Goal: Transaction & Acquisition: Book appointment/travel/reservation

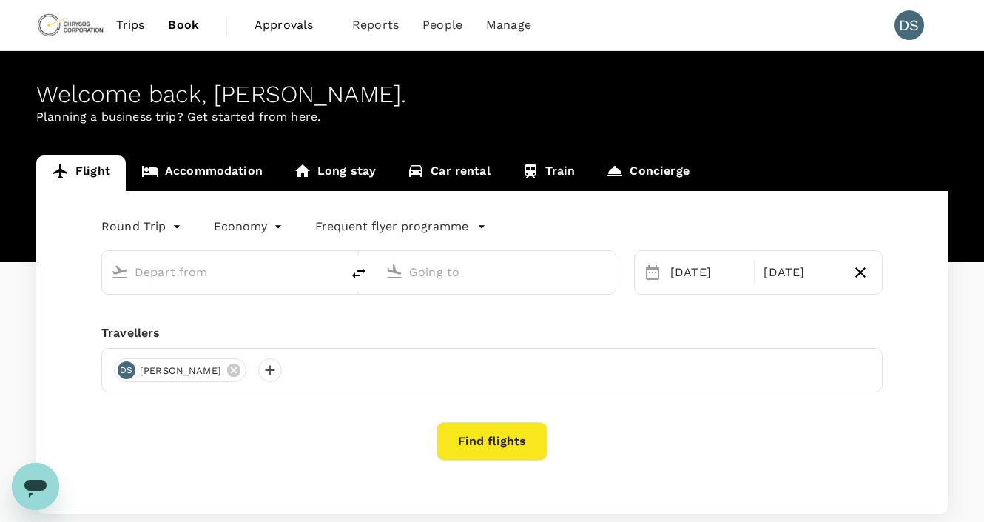
type input "Vancouver Intl (YVR)"
type input "Toronto [PERSON_NAME] Intl (YYZ)"
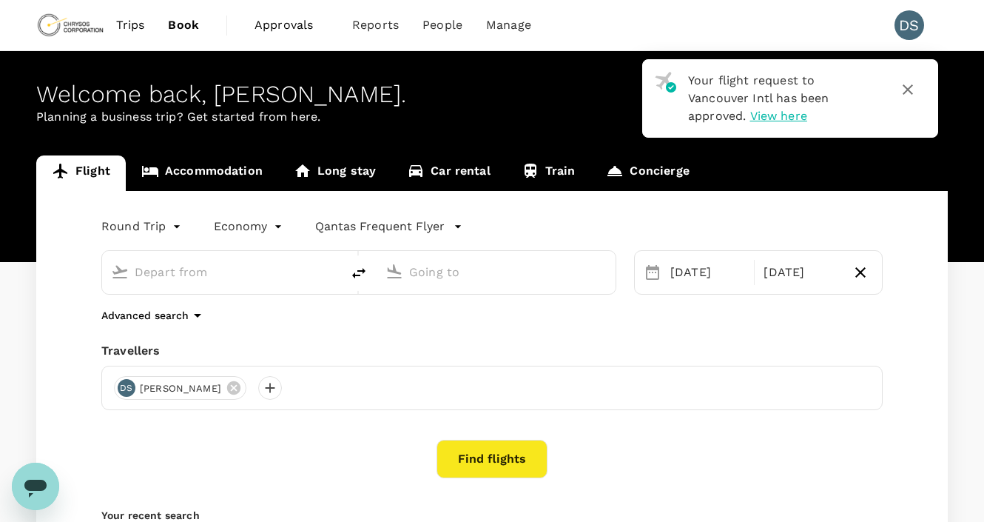
type input "Vancouver Intl (YVR)"
type input "Toronto [PERSON_NAME] Intl (YYZ)"
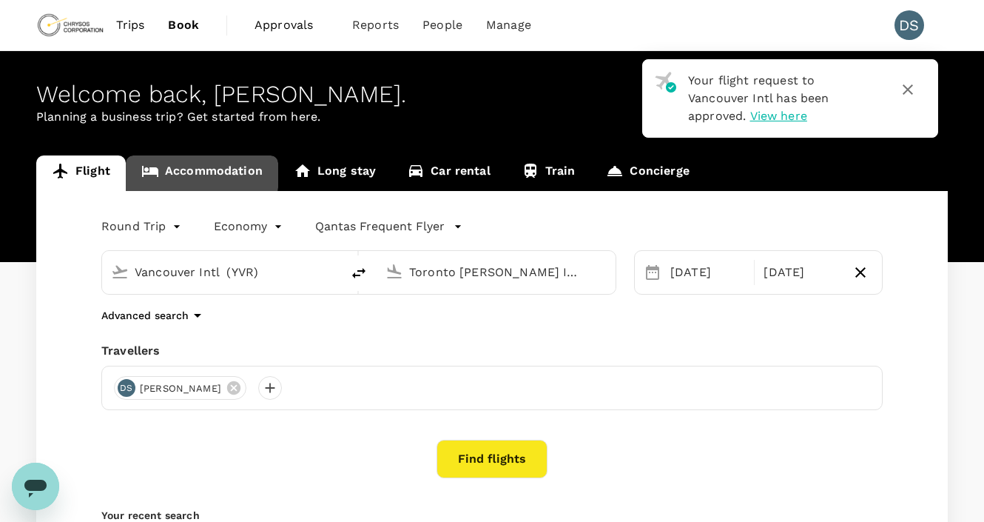
click at [164, 168] on link "Accommodation" at bounding box center [202, 173] width 152 height 36
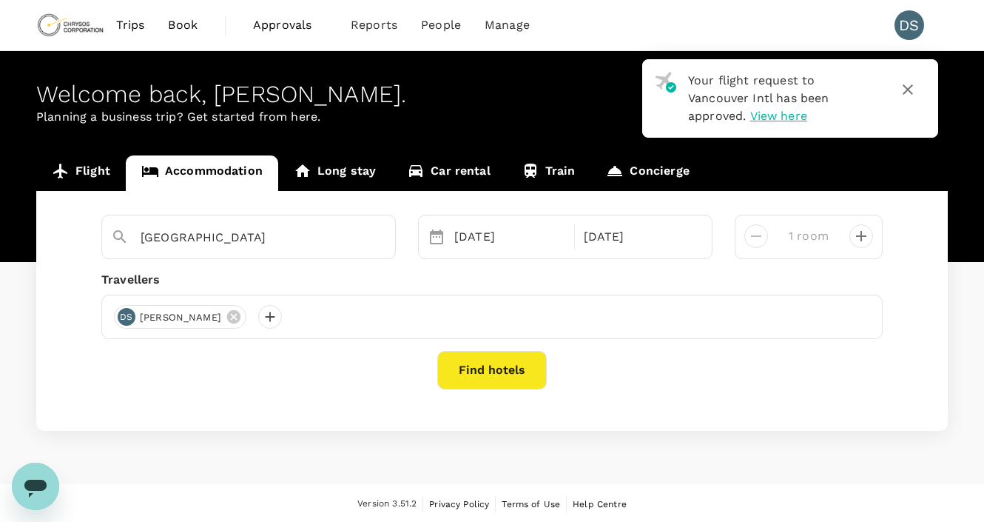
click at [73, 169] on link "Flight" at bounding box center [81, 173] width 90 height 36
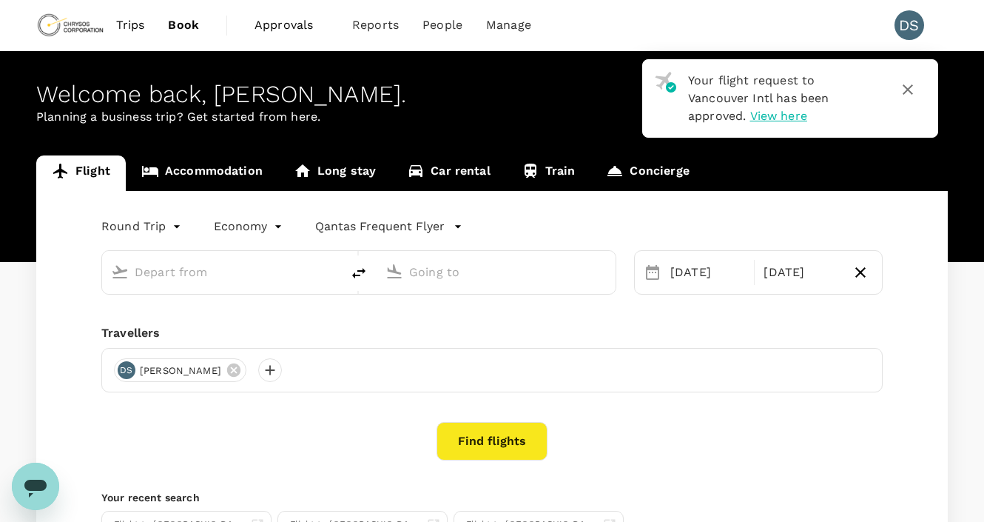
click at [218, 277] on input "text" at bounding box center [222, 271] width 175 height 23
type input "Vancouver Intl (YVR)"
type input "Toronto [PERSON_NAME] Intl (YYZ)"
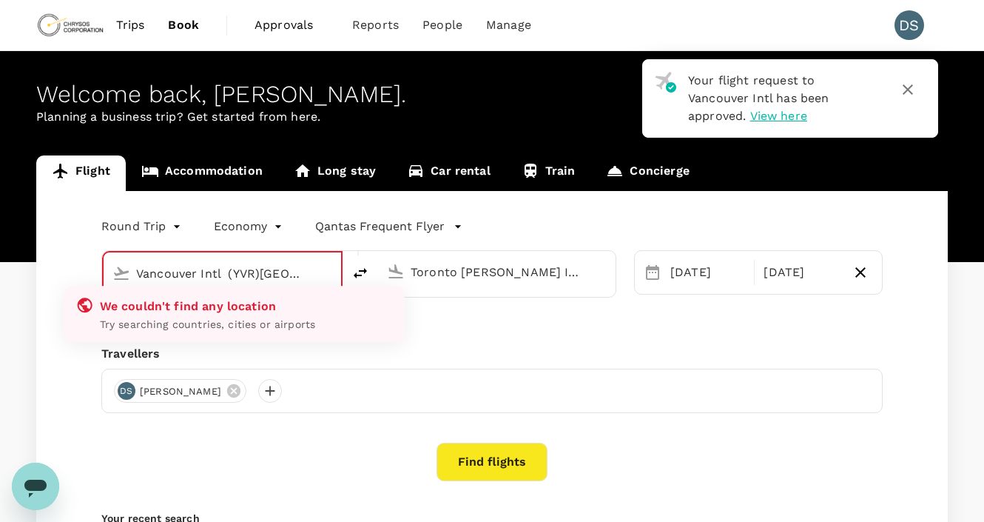
scroll to position [0, 2]
drag, startPoint x: 292, startPoint y: 274, endPoint x: 91, endPoint y: 275, distance: 201.3
click at [91, 275] on div "Vancouver Intl (YVR)[GEOGRAPHIC_DATA] We couldn't find any location Try searchi…" at bounding box center [350, 264] width 533 height 65
click at [64, 270] on div "Round Trip roundtrip Economy economy Qantas Frequent Flyer Vancouver Intl (YVR)…" at bounding box center [492, 402] width 912 height 423
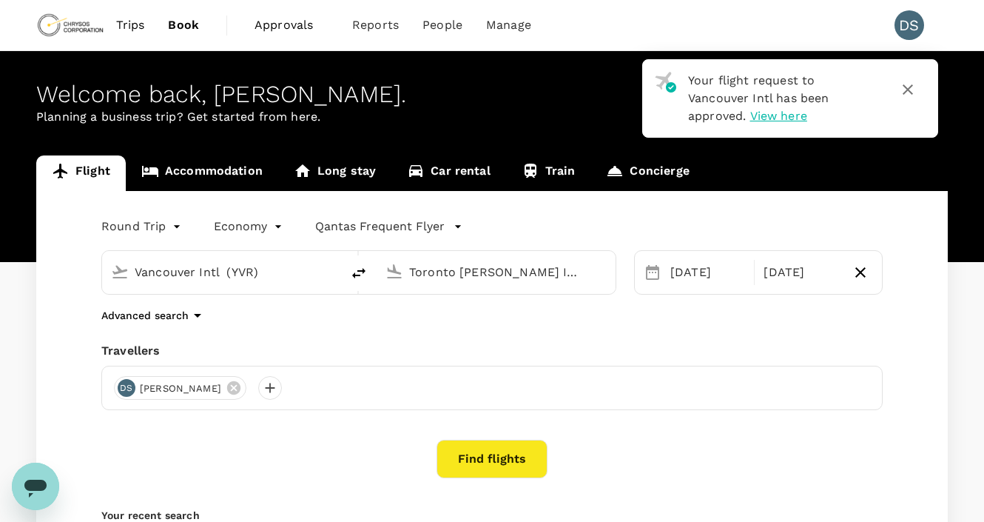
click at [185, 269] on input "Vancouver Intl (YVR)" at bounding box center [222, 271] width 175 height 23
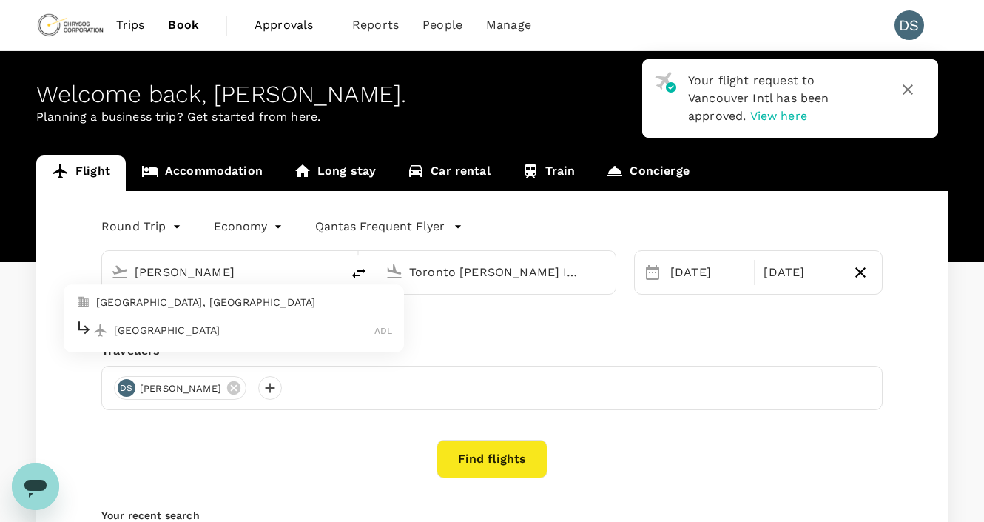
click at [152, 326] on p "[GEOGRAPHIC_DATA]" at bounding box center [244, 330] width 260 height 15
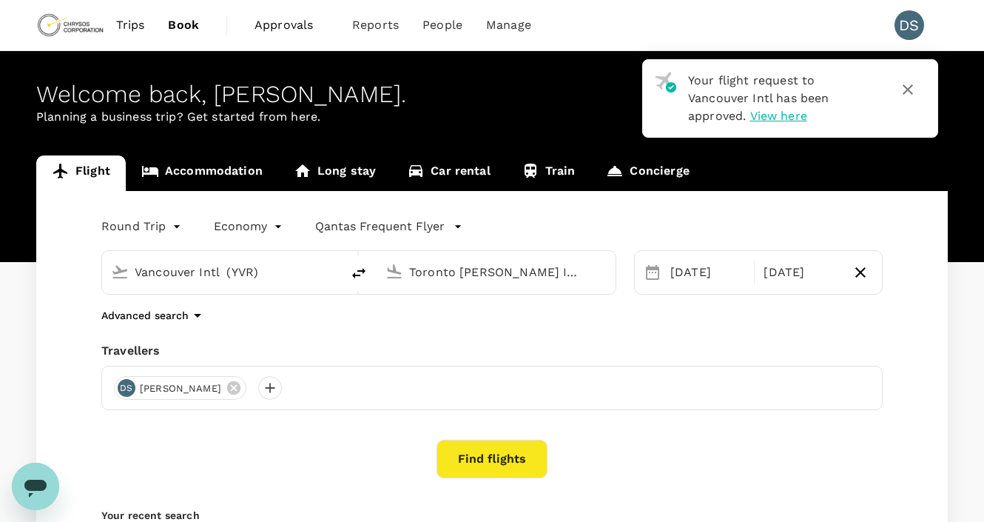
type input "Adelaide (ADL)"
click at [485, 274] on input "Toronto [PERSON_NAME] Intl (YYZ)" at bounding box center [496, 271] width 175 height 23
click at [423, 333] on p "[GEOGRAPHIC_DATA]" at bounding box center [518, 330] width 260 height 15
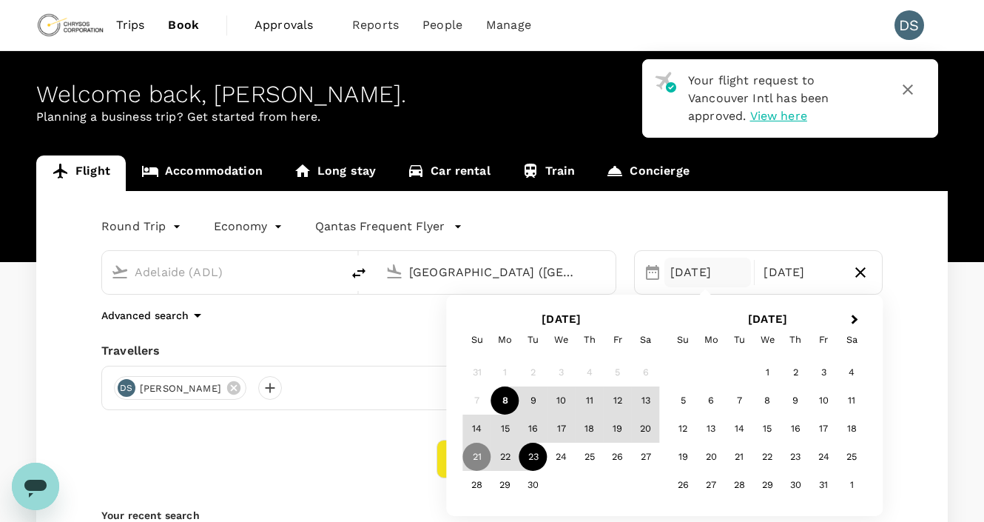
type input "[GEOGRAPHIC_DATA] ([GEOGRAPHIC_DATA])"
click at [696, 272] on div "[DATE]" at bounding box center [707, 272] width 87 height 30
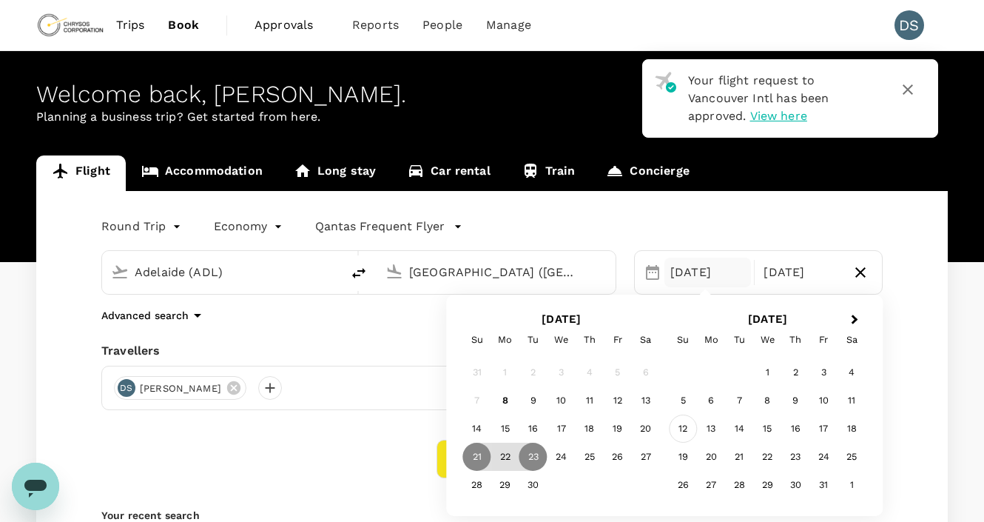
click at [689, 423] on div "12" at bounding box center [684, 428] width 28 height 28
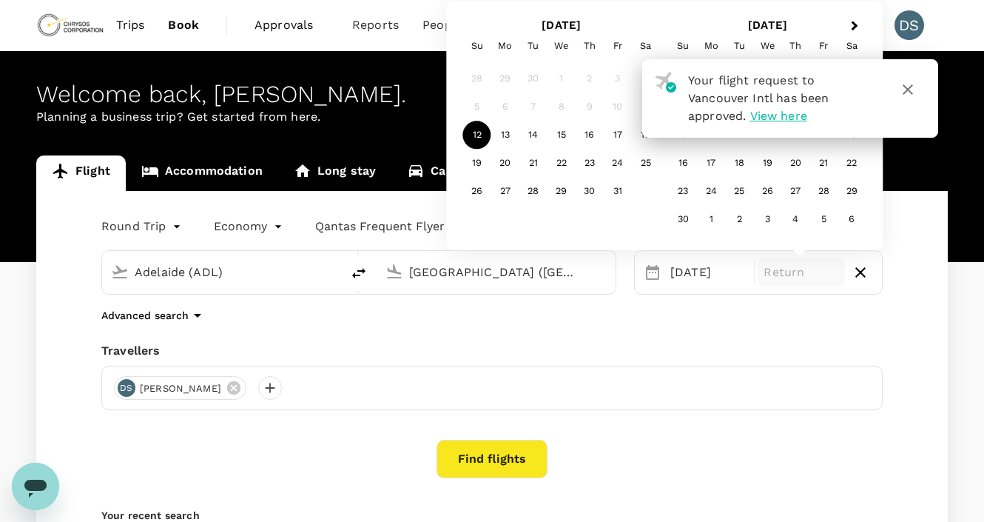
click at [790, 275] on p "Return" at bounding box center [801, 272] width 75 height 18
click at [915, 86] on icon "button" at bounding box center [908, 90] width 18 height 18
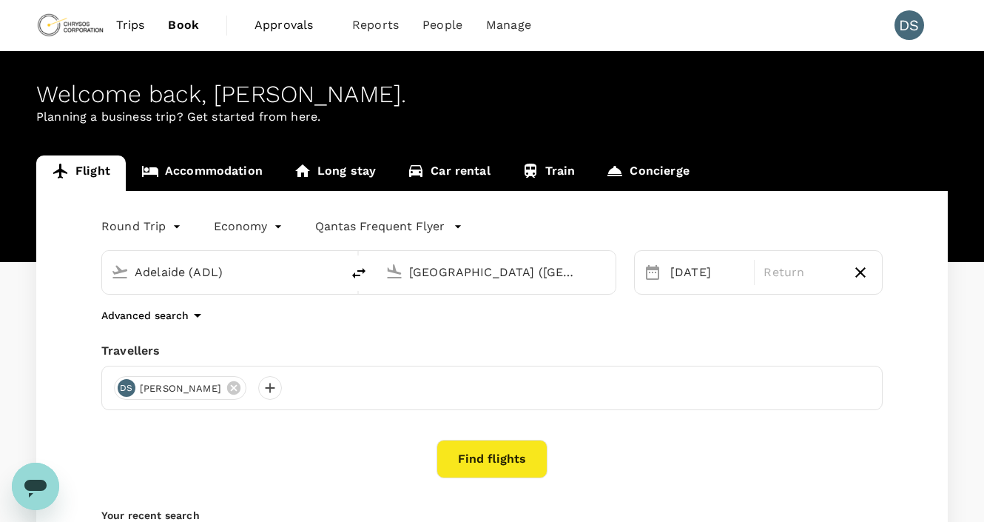
click at [903, 88] on div "Welcome back , [PERSON_NAME] ." at bounding box center [492, 94] width 912 height 27
click at [795, 276] on p "Return" at bounding box center [801, 272] width 75 height 18
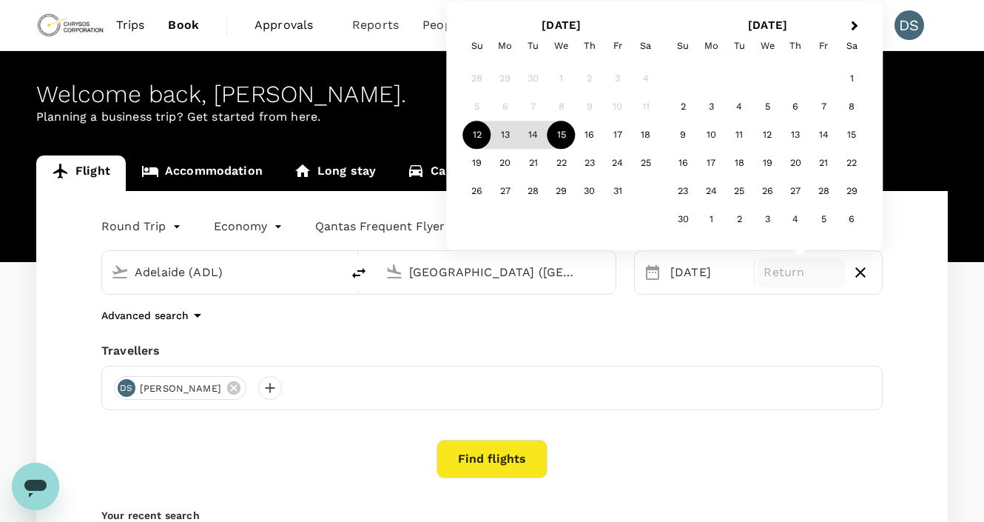
click at [571, 134] on div "15" at bounding box center [562, 135] width 28 height 28
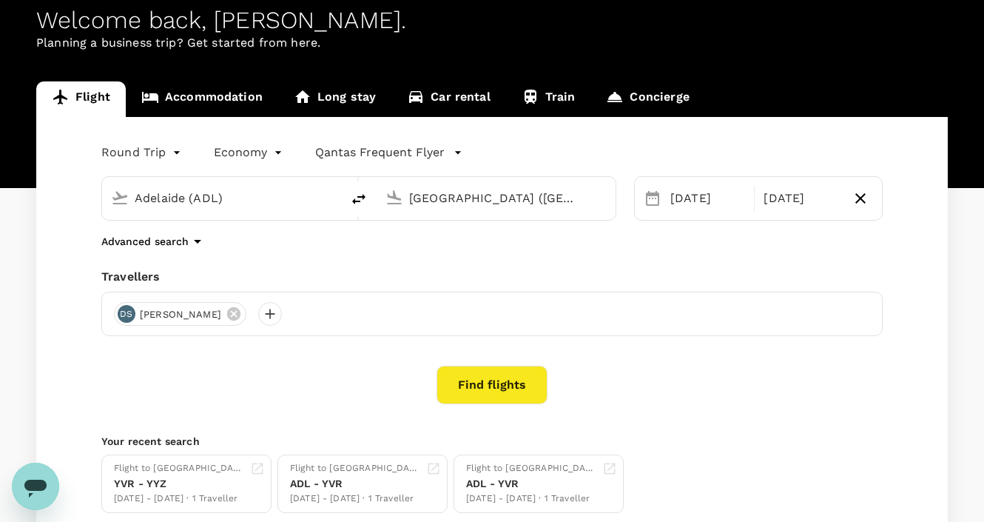
scroll to position [148, 0]
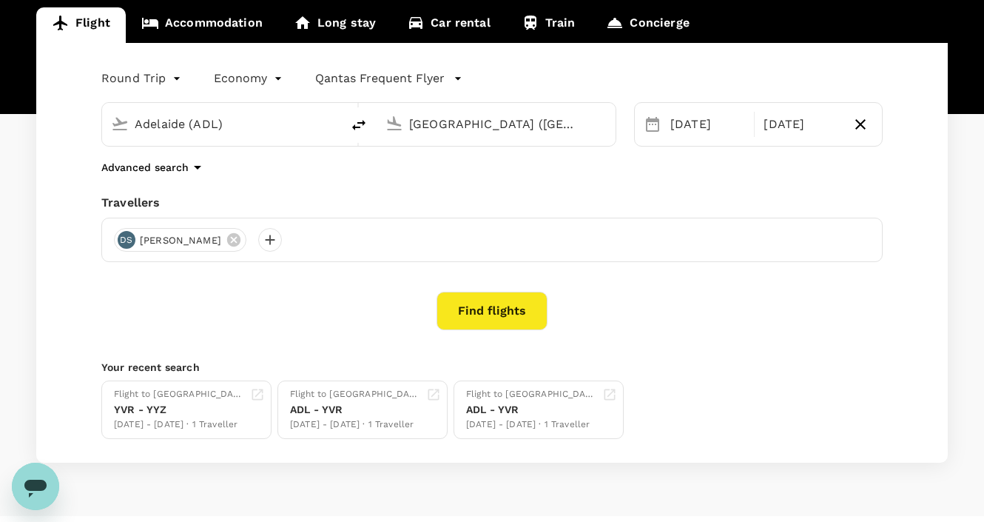
click at [154, 74] on body "Trips Book Approvals 0 Reports People Manage DS Welcome back , [PERSON_NAME] . …" at bounding box center [492, 204] width 984 height 704
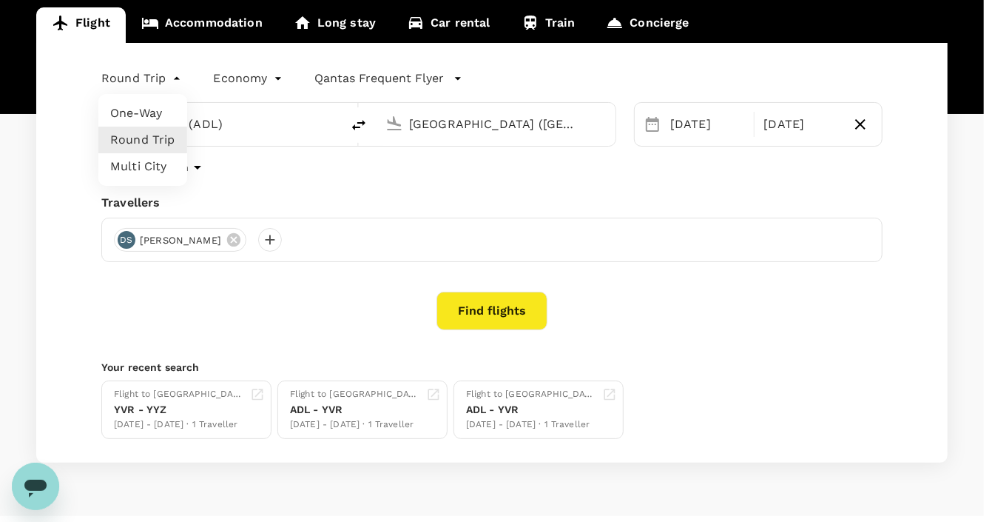
click at [486, 314] on div at bounding box center [497, 261] width 995 height 522
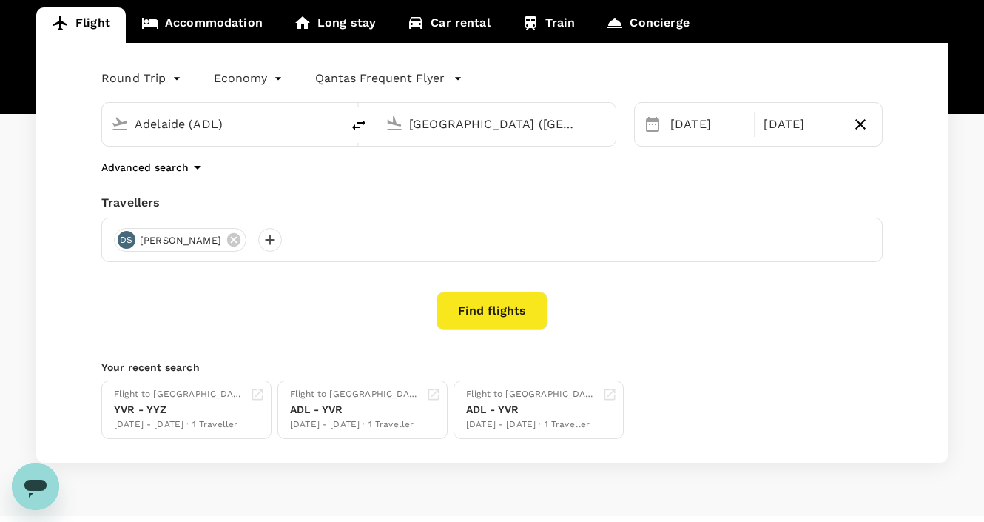
click at [484, 312] on button "Find flights" at bounding box center [492, 311] width 111 height 38
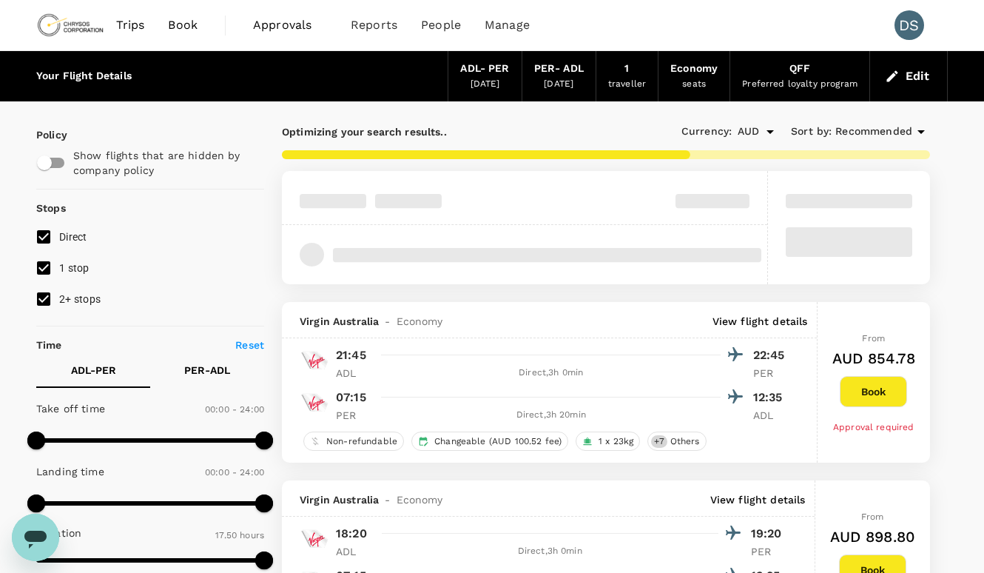
click at [47, 275] on input "1 stop" at bounding box center [43, 267] width 31 height 31
checkbox input "false"
click at [44, 293] on input "2+ stops" at bounding box center [43, 298] width 31 height 31
checkbox input "false"
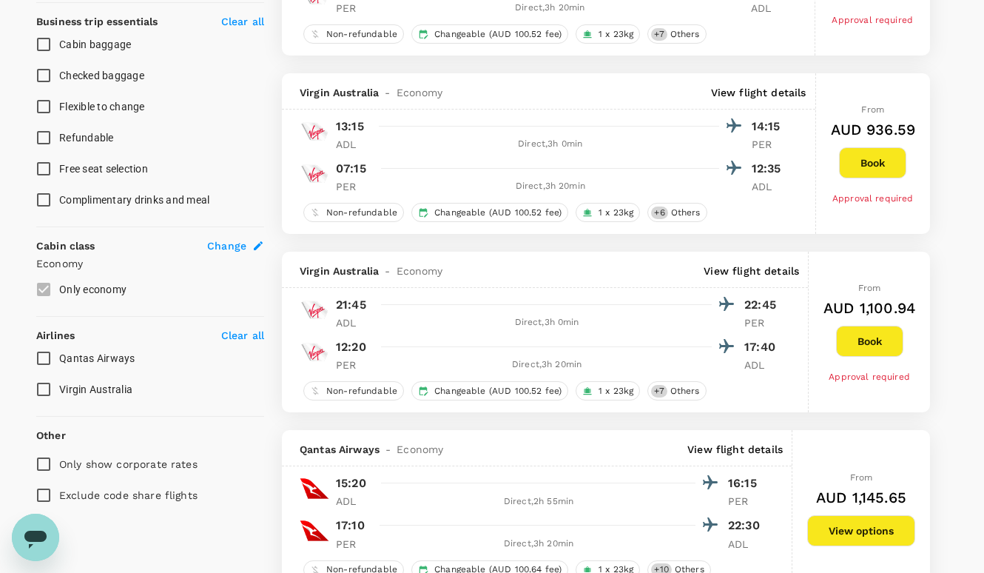
scroll to position [592, 0]
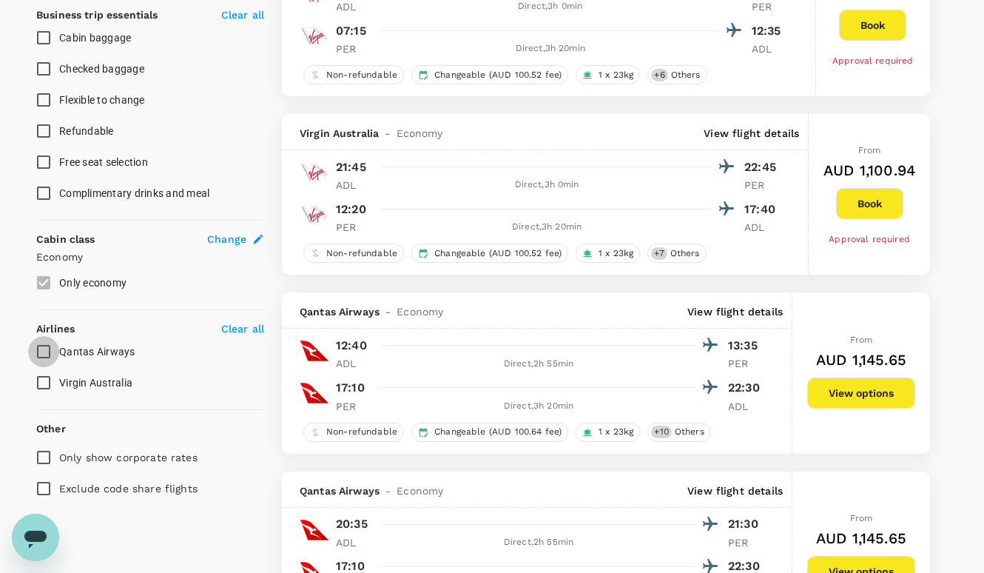
click at [45, 354] on input "Qantas Airways" at bounding box center [43, 351] width 31 height 31
checkbox input "true"
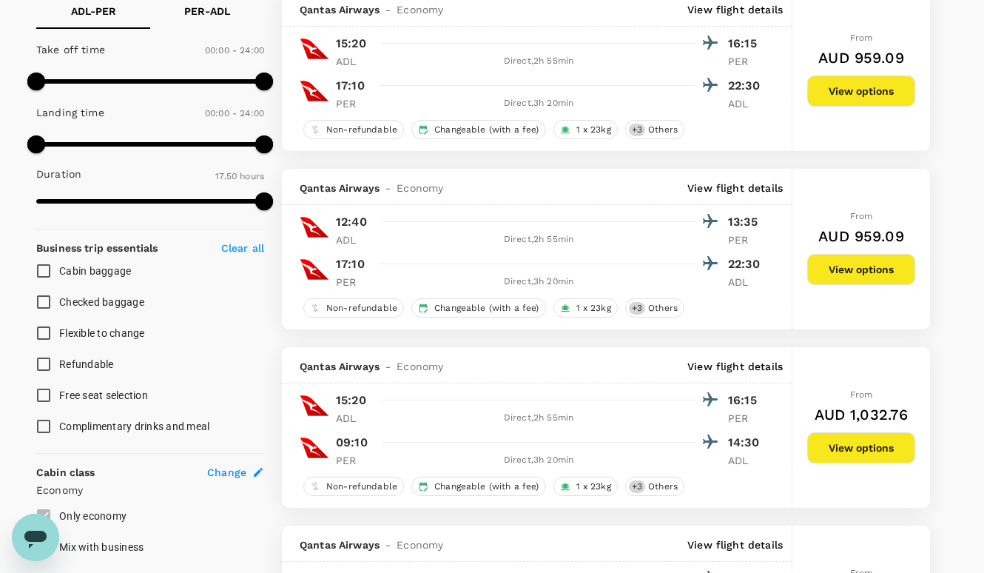
scroll to position [444, 0]
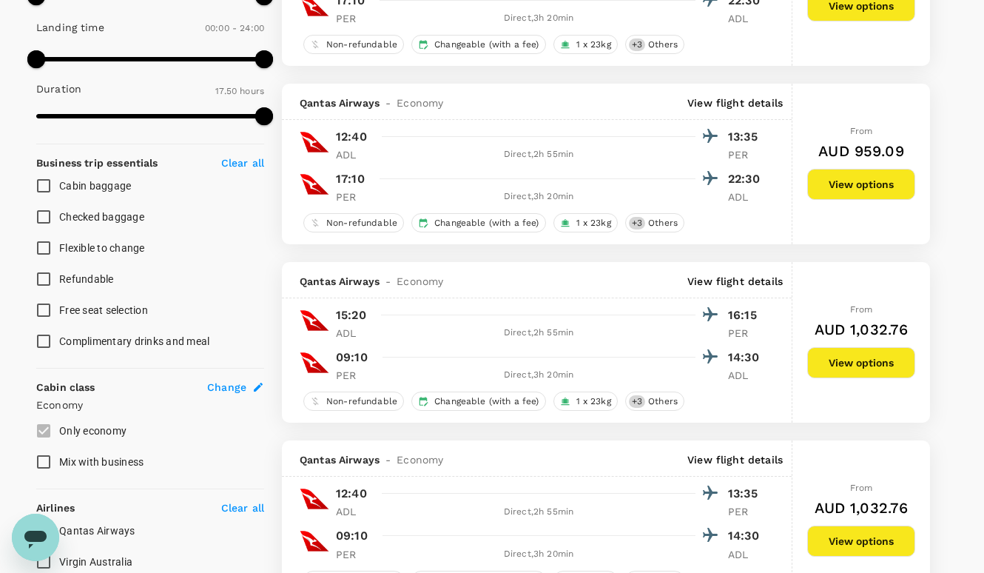
click at [43, 183] on input "Cabin baggage" at bounding box center [43, 185] width 31 height 31
checkbox input "true"
click at [38, 213] on input "Checked baggage" at bounding box center [43, 216] width 31 height 31
checkbox input "true"
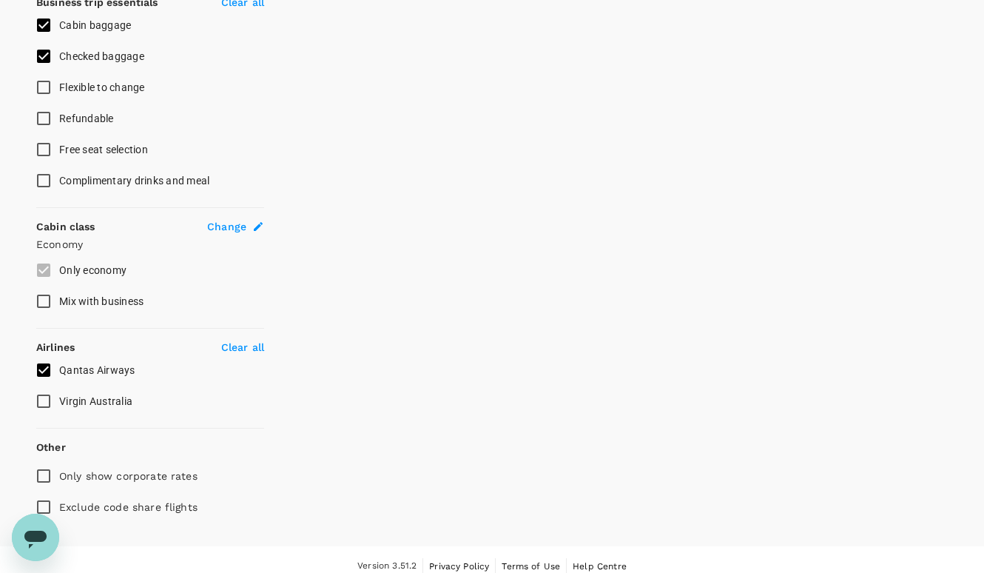
scroll to position [614, 0]
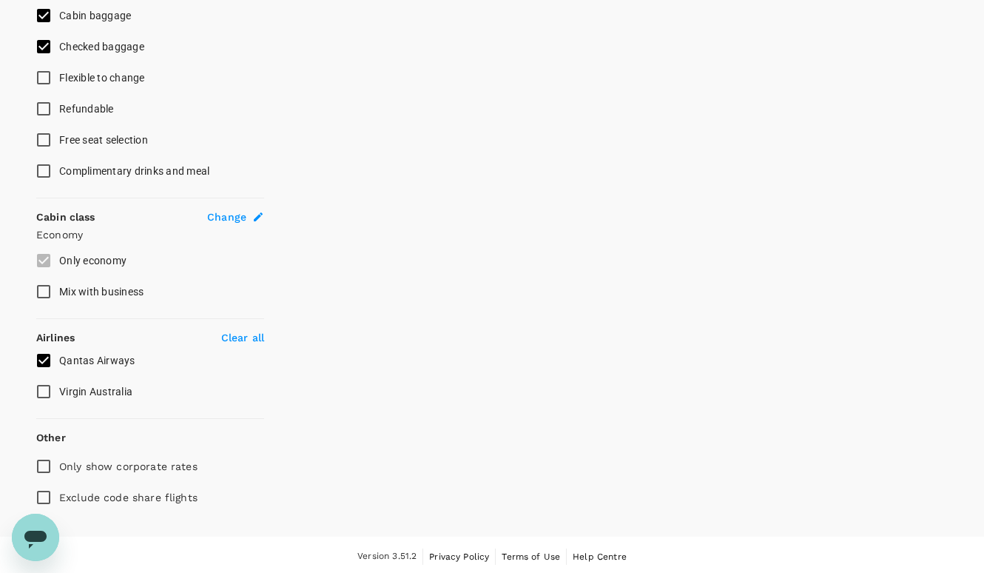
click at [44, 384] on input "Virgin Australia" at bounding box center [43, 391] width 31 height 31
checkbox input "true"
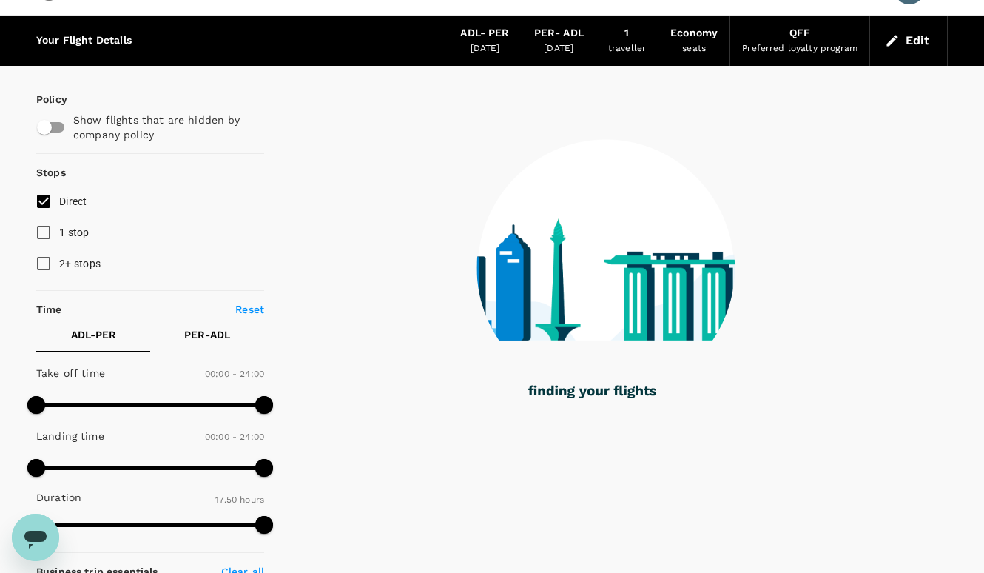
scroll to position [0, 0]
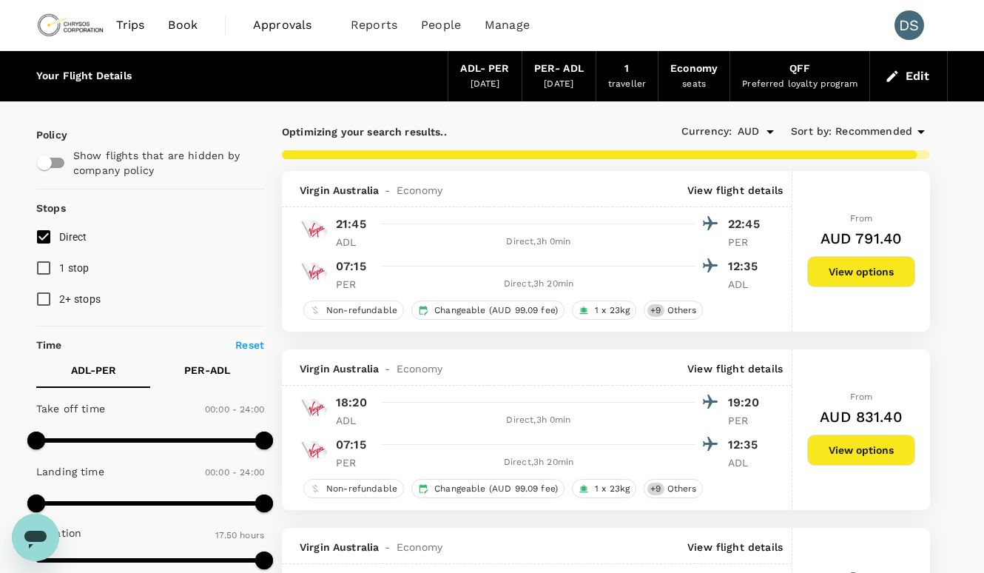
checkbox input "false"
type input "900"
drag, startPoint x: 44, startPoint y: 437, endPoint x: 178, endPoint y: 431, distance: 133.4
click at [178, 431] on span at bounding box center [179, 440] width 18 height 18
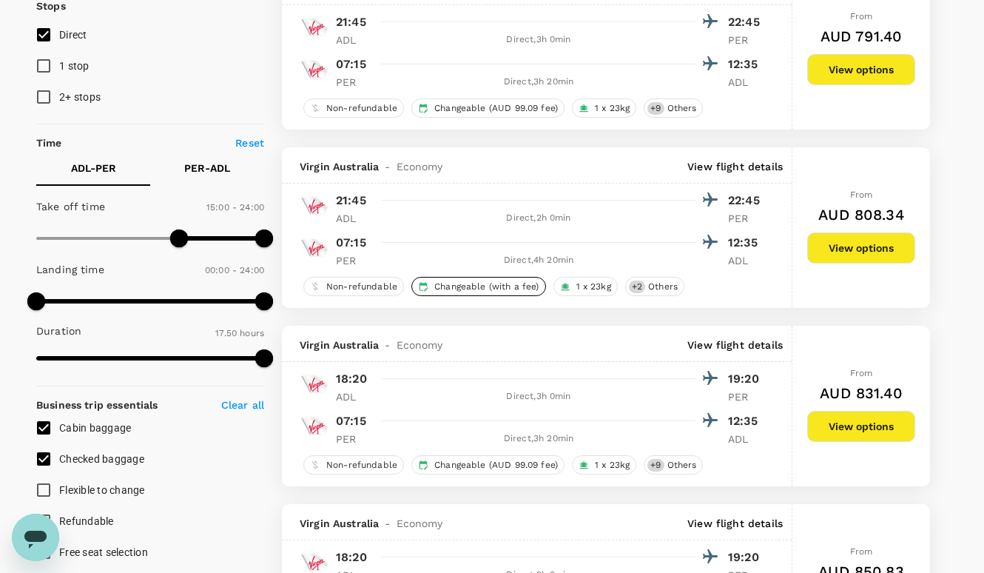
scroll to position [222, 0]
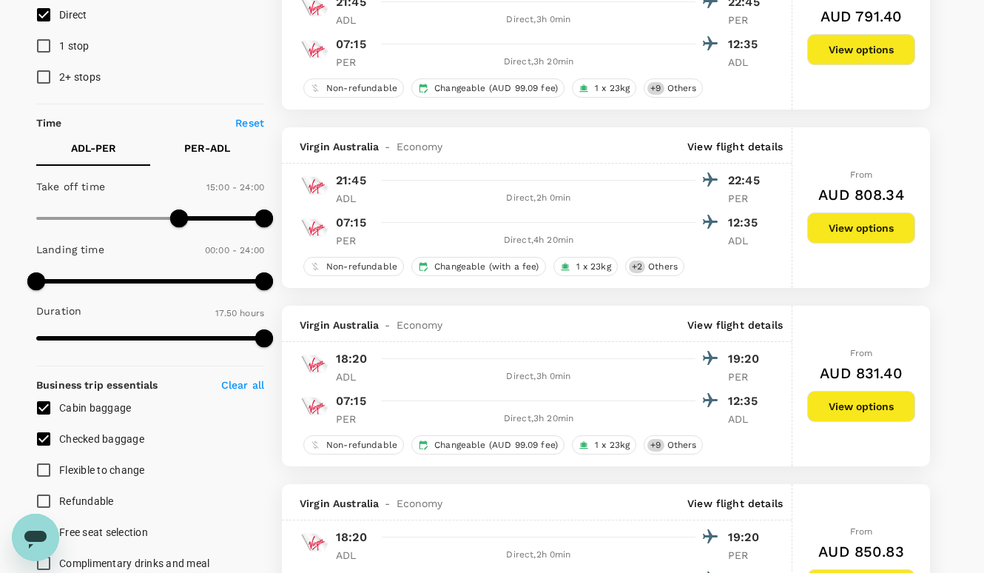
click at [220, 146] on p "PER - ADL" at bounding box center [207, 148] width 46 height 15
drag, startPoint x: 47, startPoint y: 215, endPoint x: 170, endPoint y: 212, distance: 122.8
click at [170, 212] on span at bounding box center [170, 218] width 18 height 18
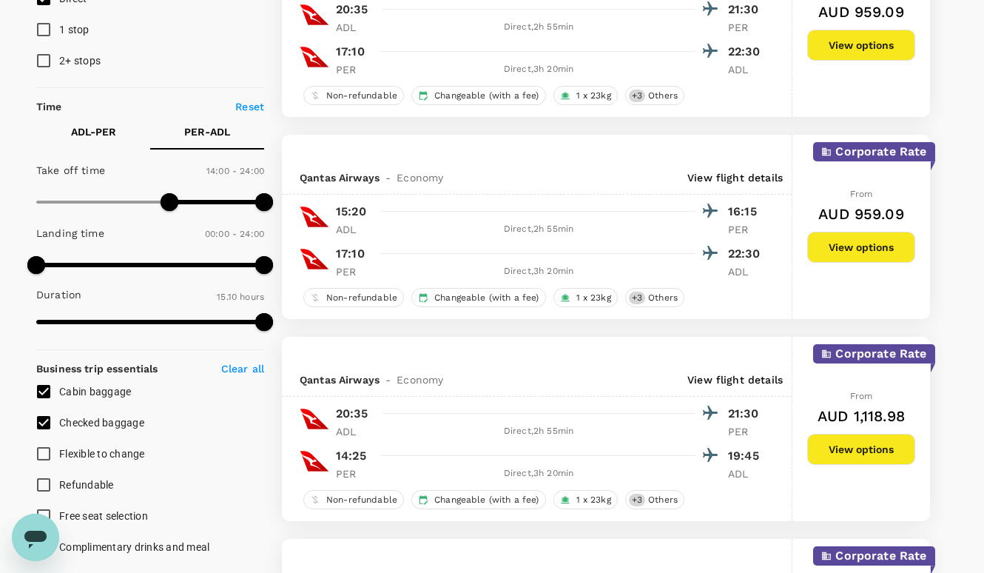
scroll to position [220, 0]
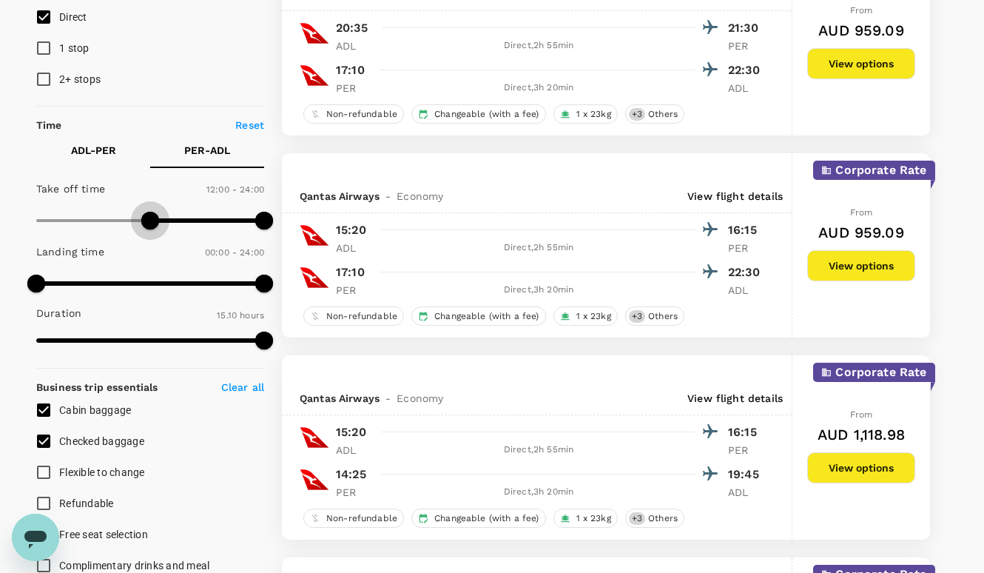
click at [149, 218] on span at bounding box center [150, 220] width 228 height 22
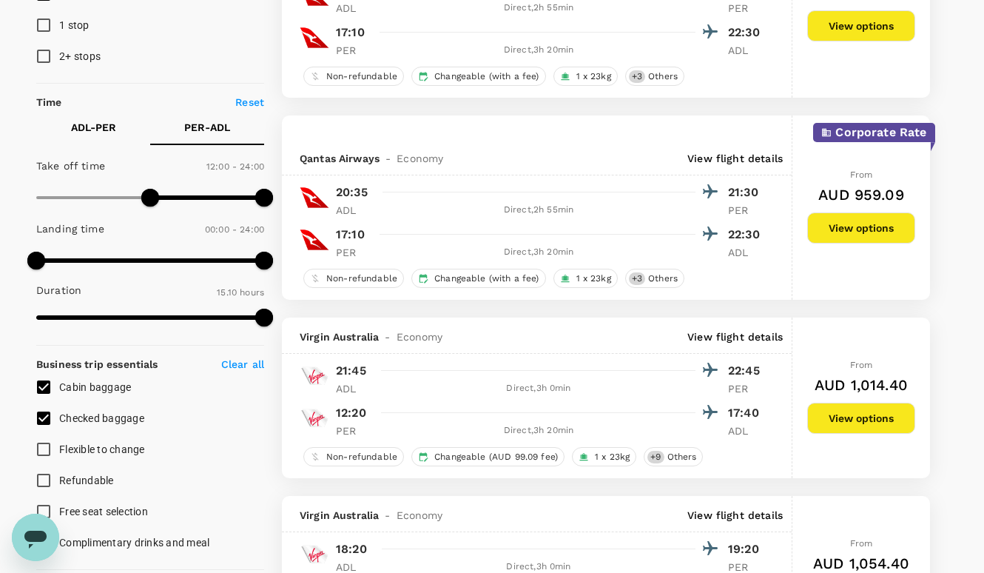
scroll to position [146, 0]
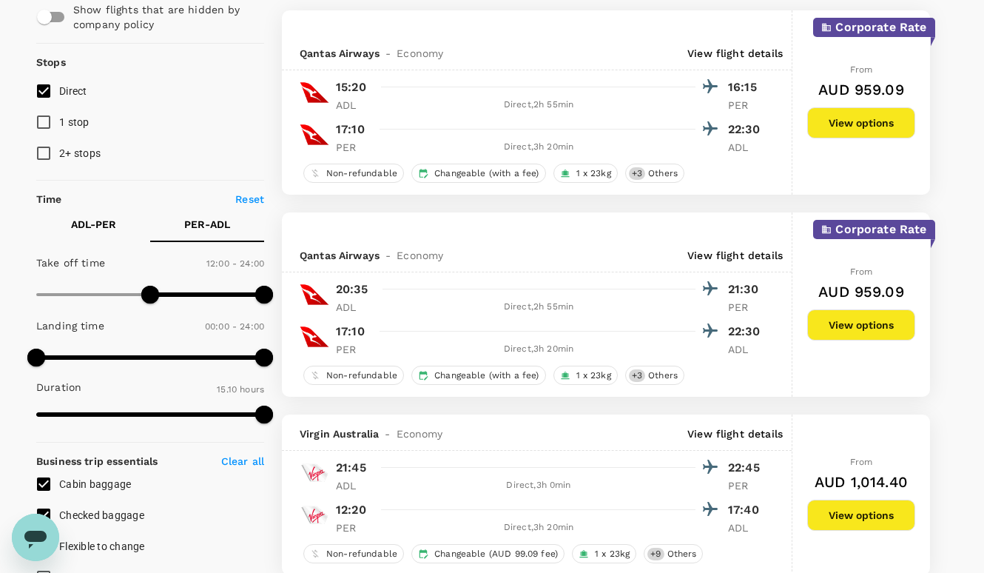
type input "840"
click at [168, 292] on span at bounding box center [150, 294] width 228 height 22
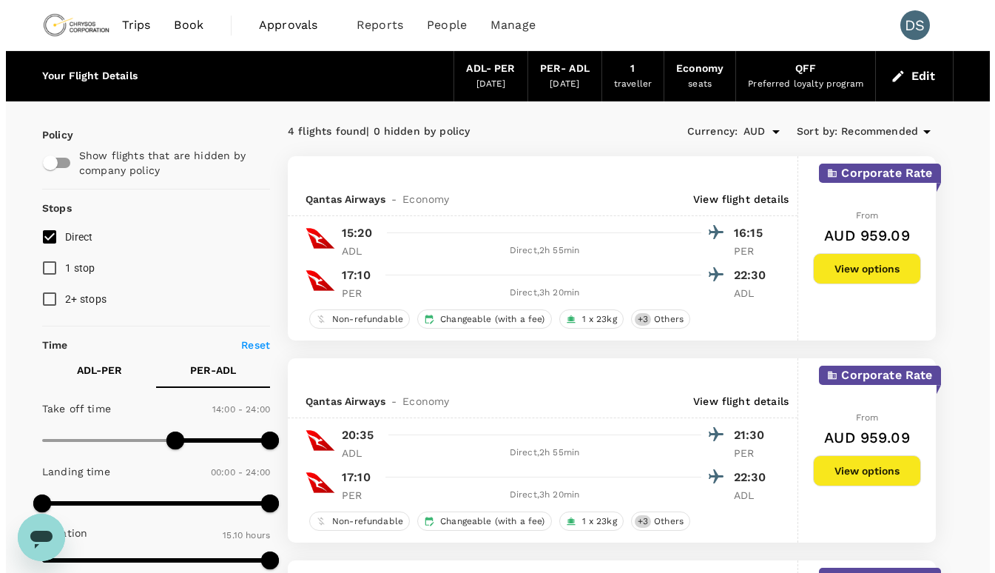
scroll to position [74, 0]
